Goal: Find specific page/section

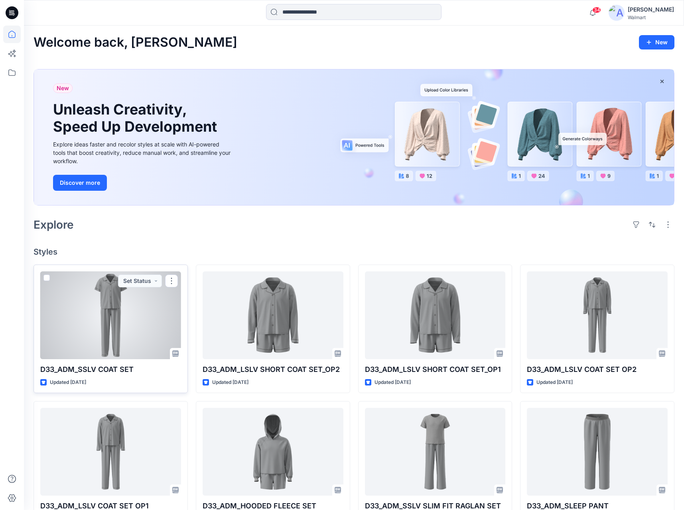
click at [128, 310] on div at bounding box center [110, 315] width 141 height 88
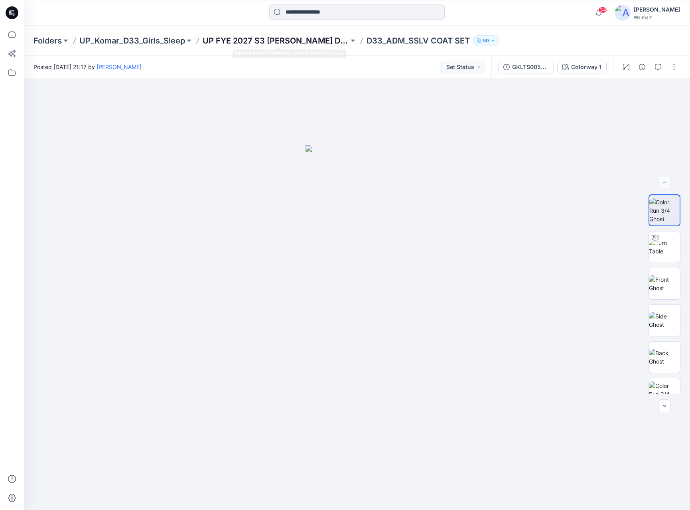
click at [290, 40] on p "UP FYE 2027 S3 [PERSON_NAME] D33 Girls Sleep" at bounding box center [276, 40] width 146 height 11
